Goal: Information Seeking & Learning: Learn about a topic

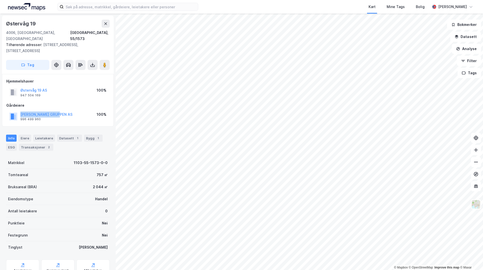
drag, startPoint x: 64, startPoint y: 102, endPoint x: 18, endPoint y: 99, distance: 46.9
click at [18, 110] on div "[PERSON_NAME] GRUPPEN AS 996 499 960 100%" at bounding box center [57, 116] width 103 height 12
copy button "[PERSON_NAME] GRUPPEN AS"
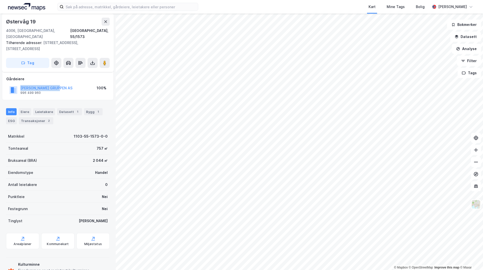
scroll to position [36, 0]
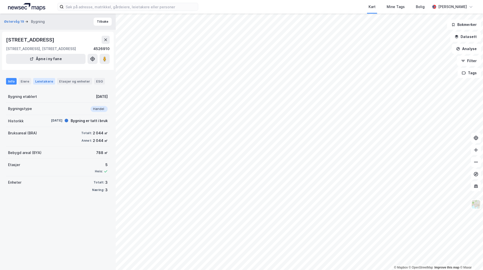
click at [38, 83] on div "Leietakere" at bounding box center [44, 81] width 22 height 7
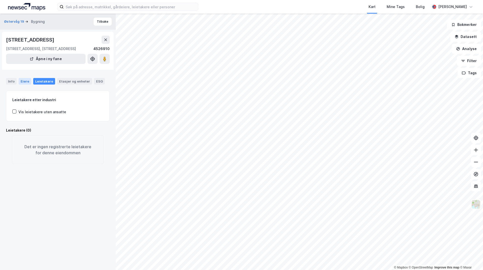
click at [23, 83] on div "Eiere" at bounding box center [25, 81] width 13 height 7
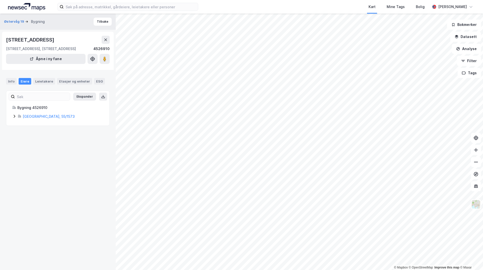
click at [16, 116] on icon at bounding box center [14, 116] width 4 height 4
drag, startPoint x: 77, startPoint y: 134, endPoint x: 44, endPoint y: 134, distance: 33.4
click at [44, 134] on div "100% [GEOGRAPHIC_DATA] 19 AS" at bounding box center [66, 133] width 73 height 6
copy link "Østervåg 19 AS"
click at [11, 82] on div "Info" at bounding box center [11, 81] width 11 height 7
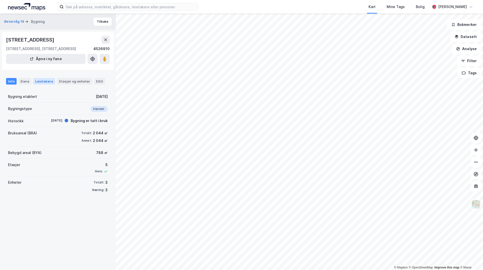
click at [43, 82] on div "Leietakere" at bounding box center [44, 81] width 22 height 7
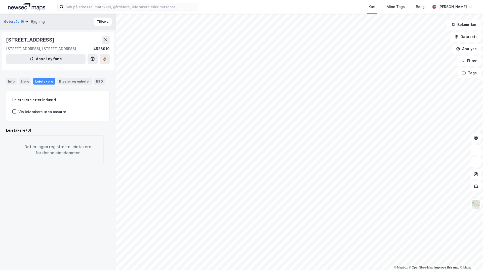
click at [20, 86] on div "Info Eiere Leietakere Etasjer og enheter ESG" at bounding box center [58, 79] width 116 height 15
click at [20, 83] on div "Eiere" at bounding box center [25, 81] width 13 height 7
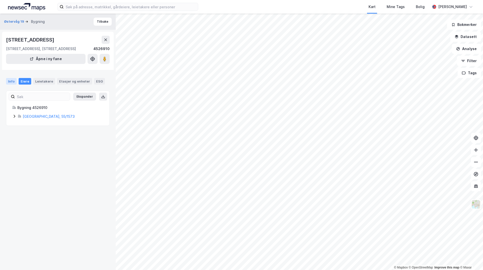
click at [11, 81] on div "Info" at bounding box center [11, 81] width 11 height 7
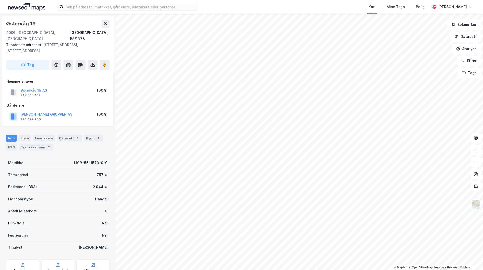
scroll to position [1, 0]
